Goal: Task Accomplishment & Management: Manage account settings

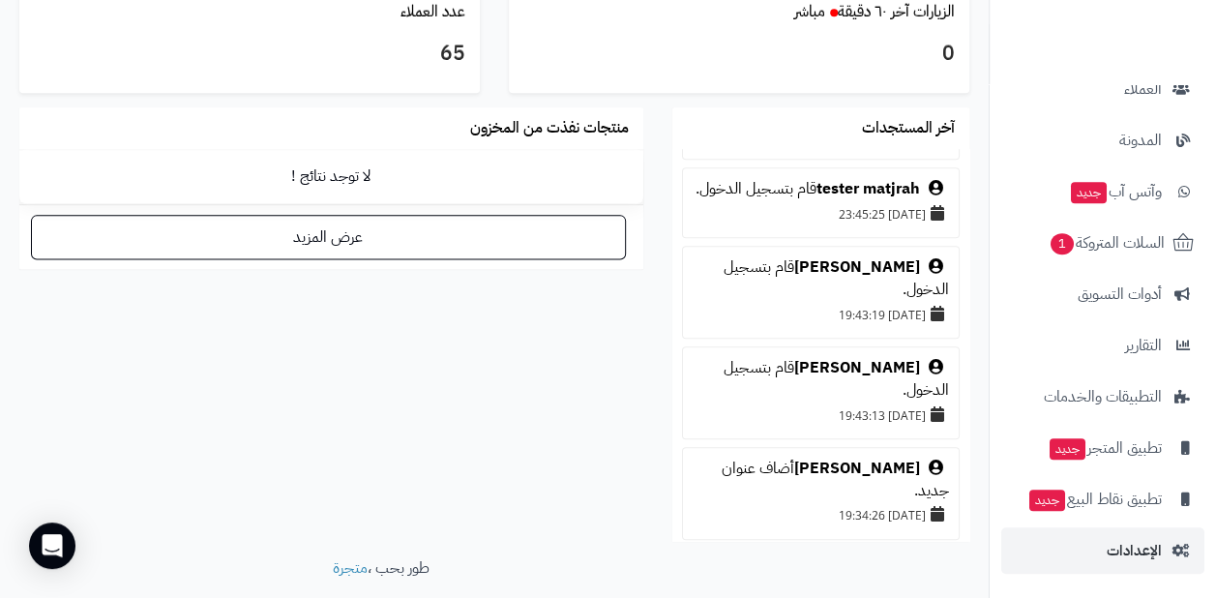
scroll to position [1235, 0]
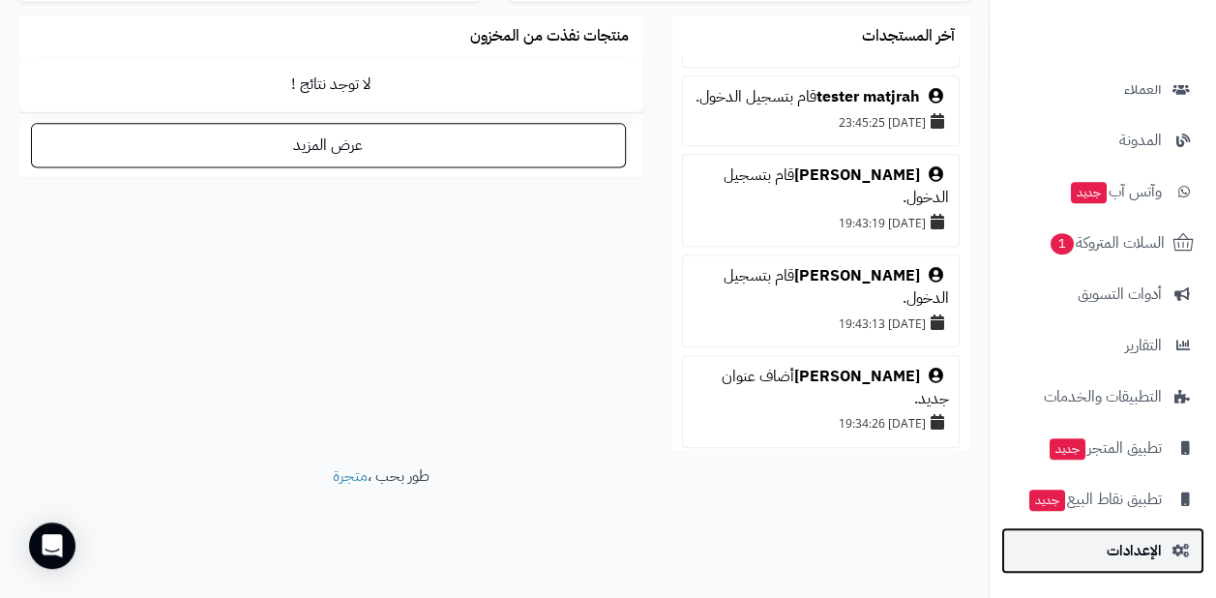
click at [1154, 543] on link "الإعدادات" at bounding box center [1102, 550] width 203 height 46
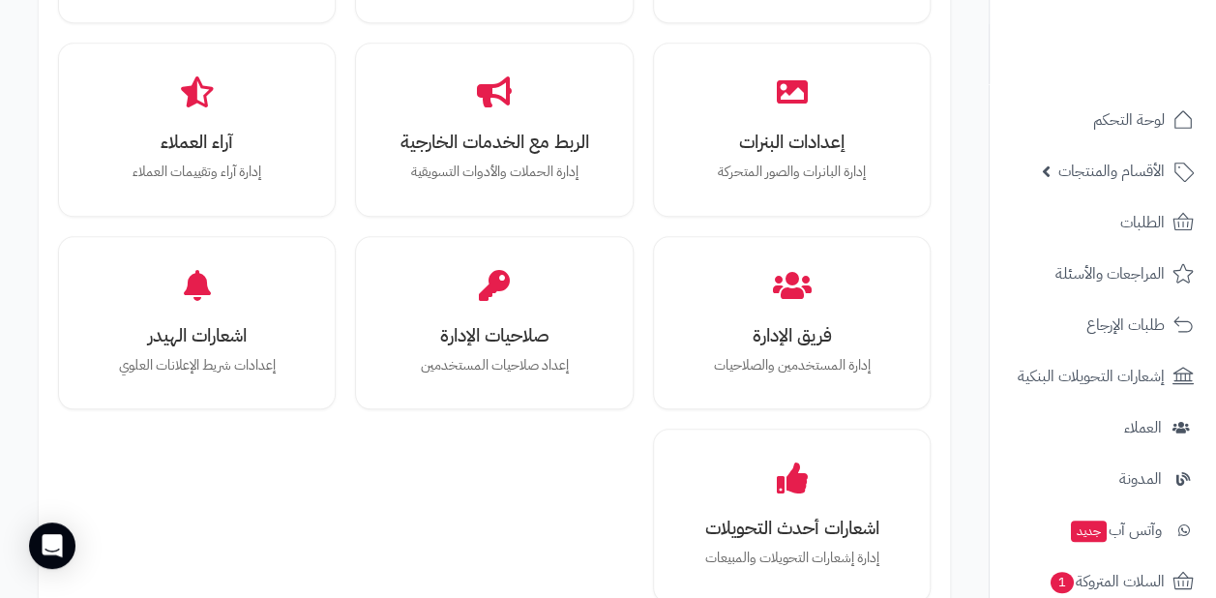
scroll to position [797, 0]
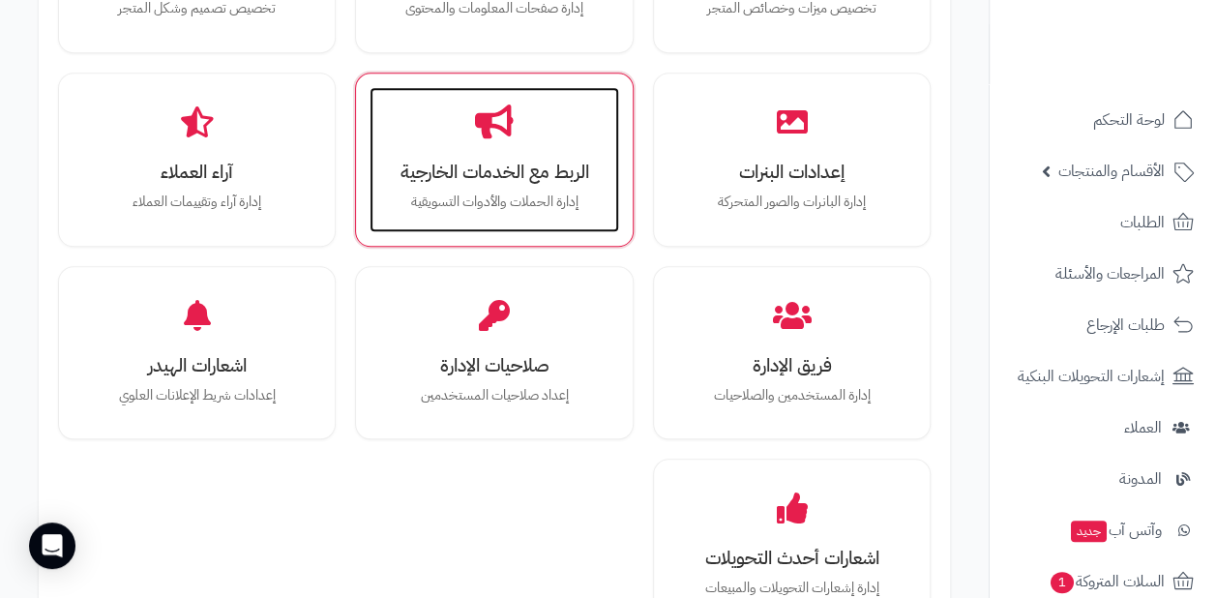
click at [492, 106] on icon at bounding box center [494, 121] width 39 height 34
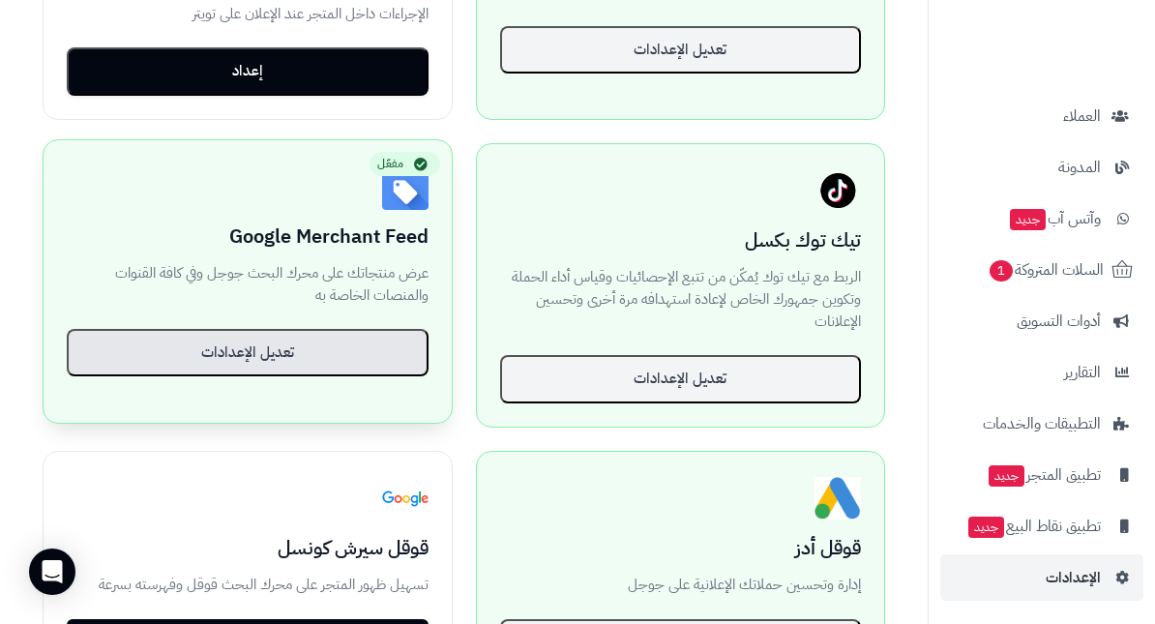
scroll to position [871, 0]
